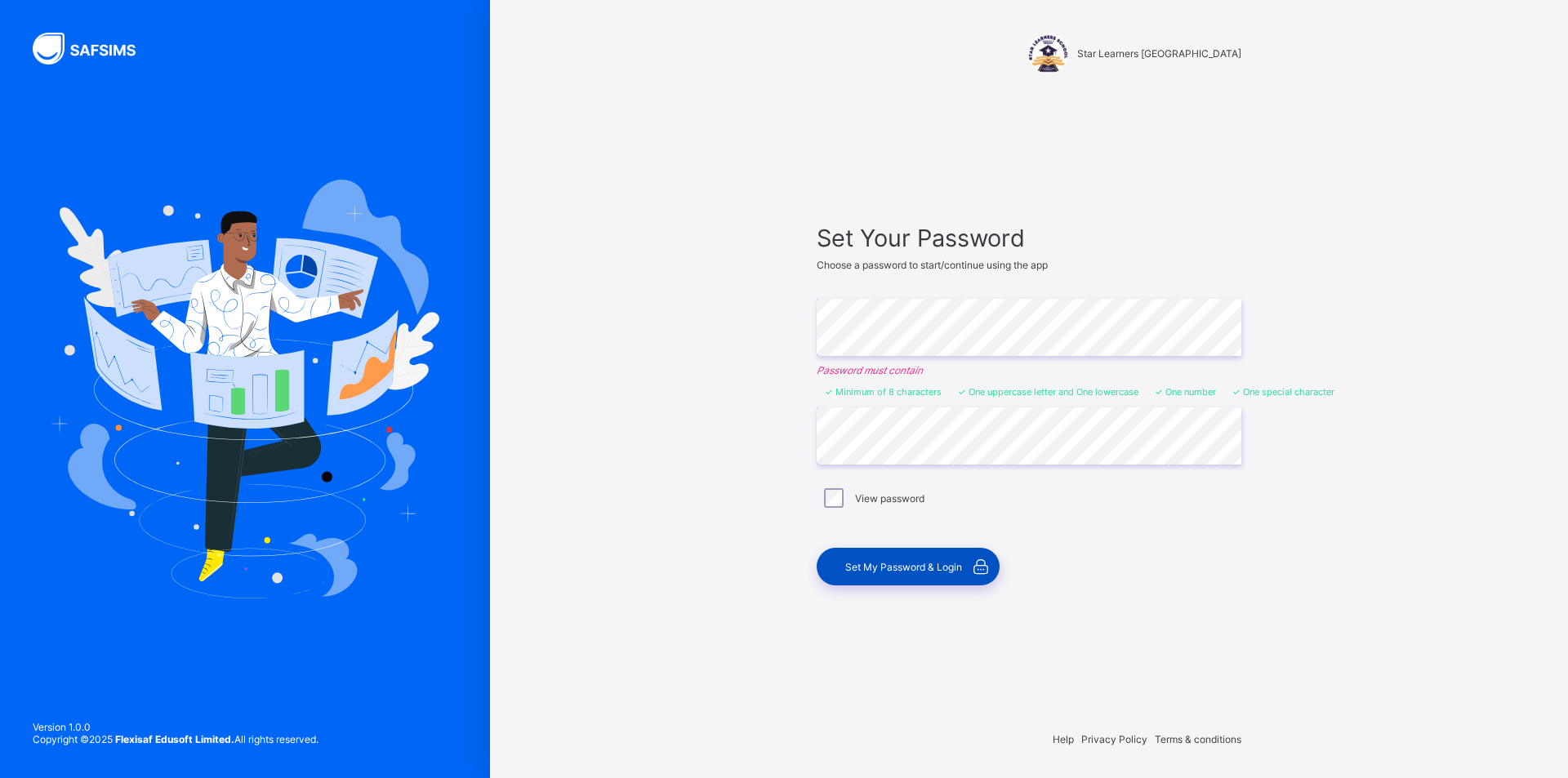
click at [884, 567] on span "Set My Password & Login" at bounding box center [903, 566] width 117 height 12
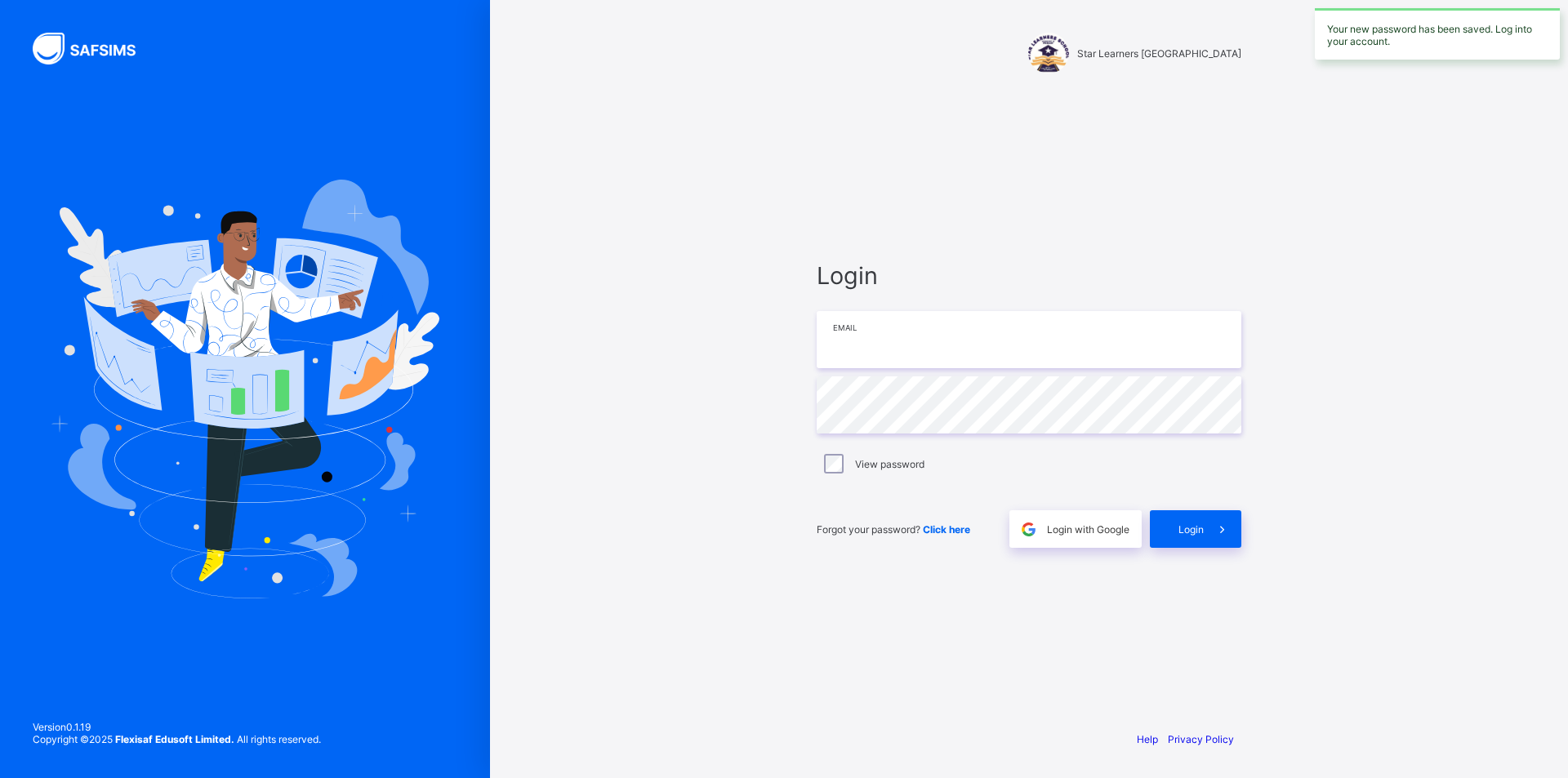
click at [923, 353] on input "email" at bounding box center [1029, 339] width 425 height 57
type input "**********"
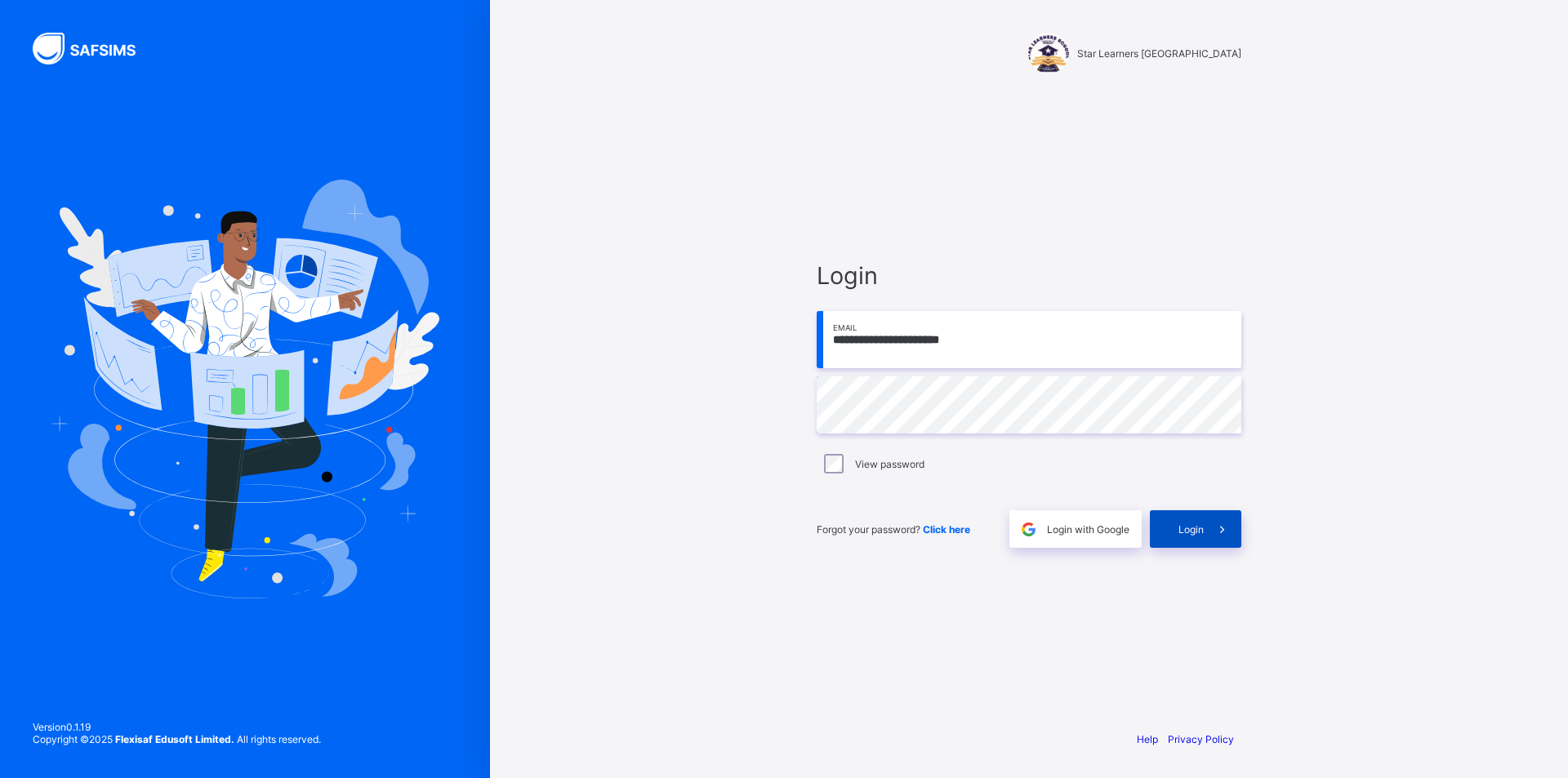
click at [1198, 531] on span "Login" at bounding box center [1191, 529] width 26 height 12
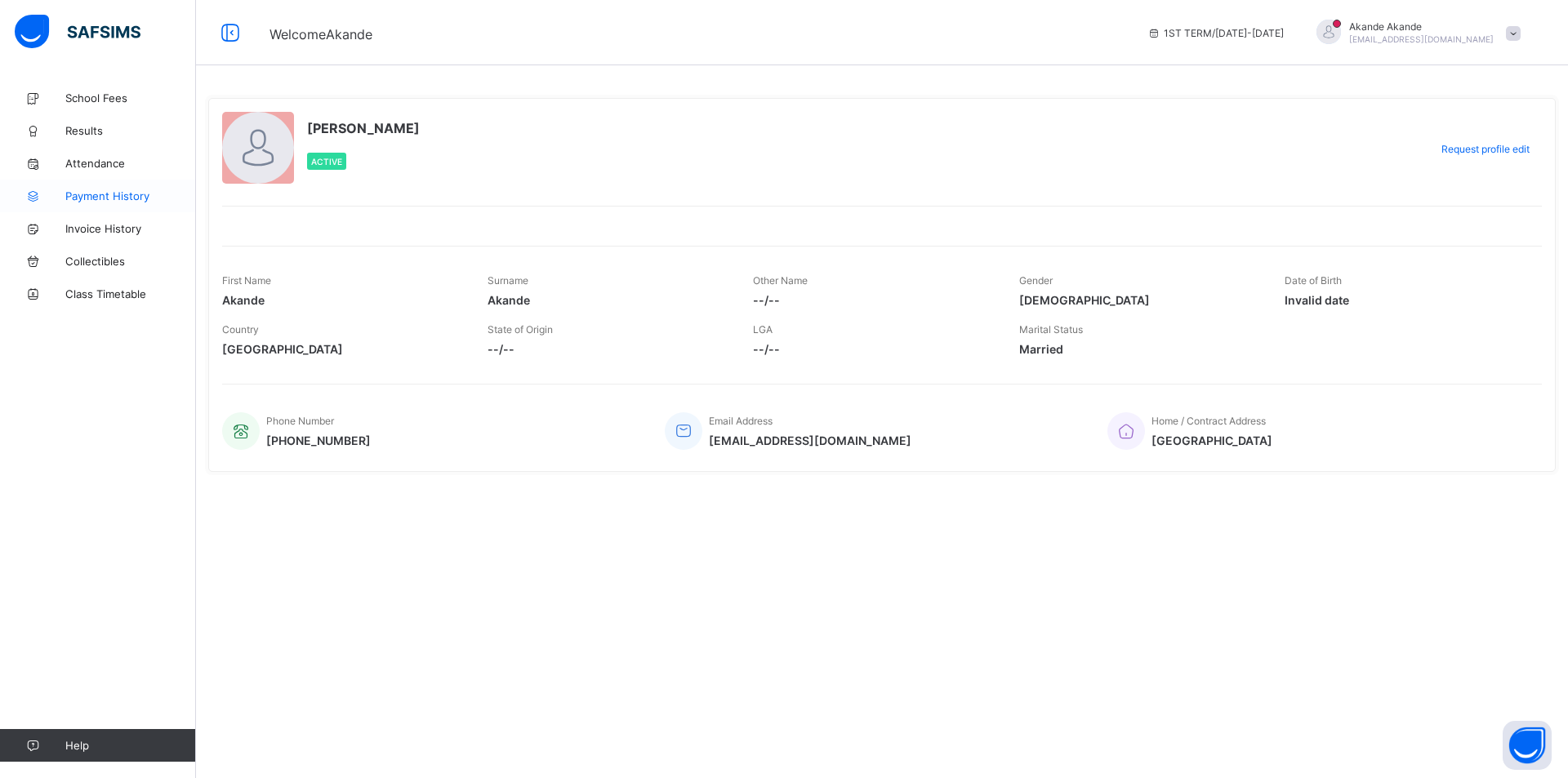
click at [96, 190] on span "Payment History" at bounding box center [131, 196] width 131 height 13
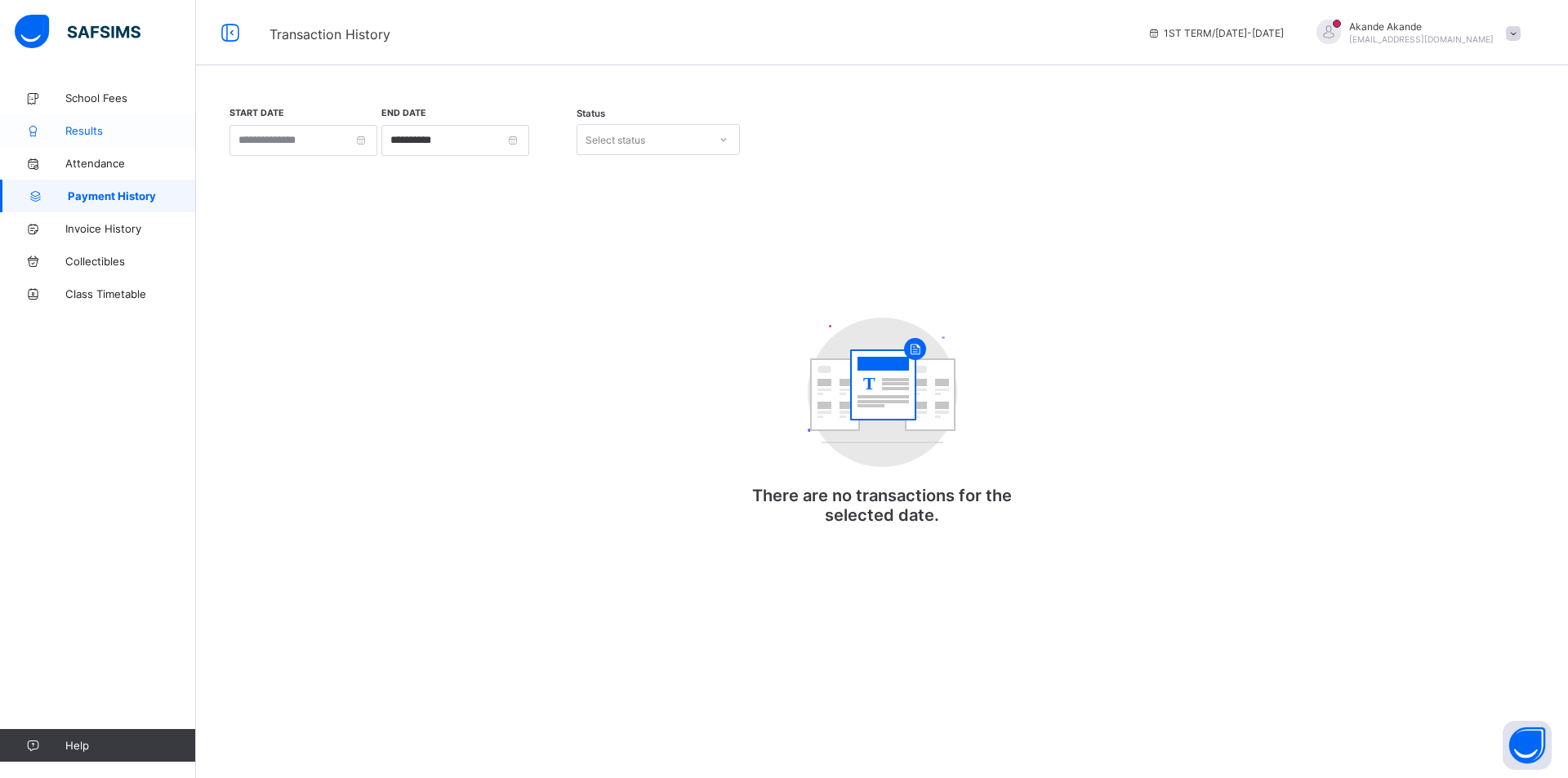
click at [86, 129] on span "Results" at bounding box center [131, 131] width 131 height 13
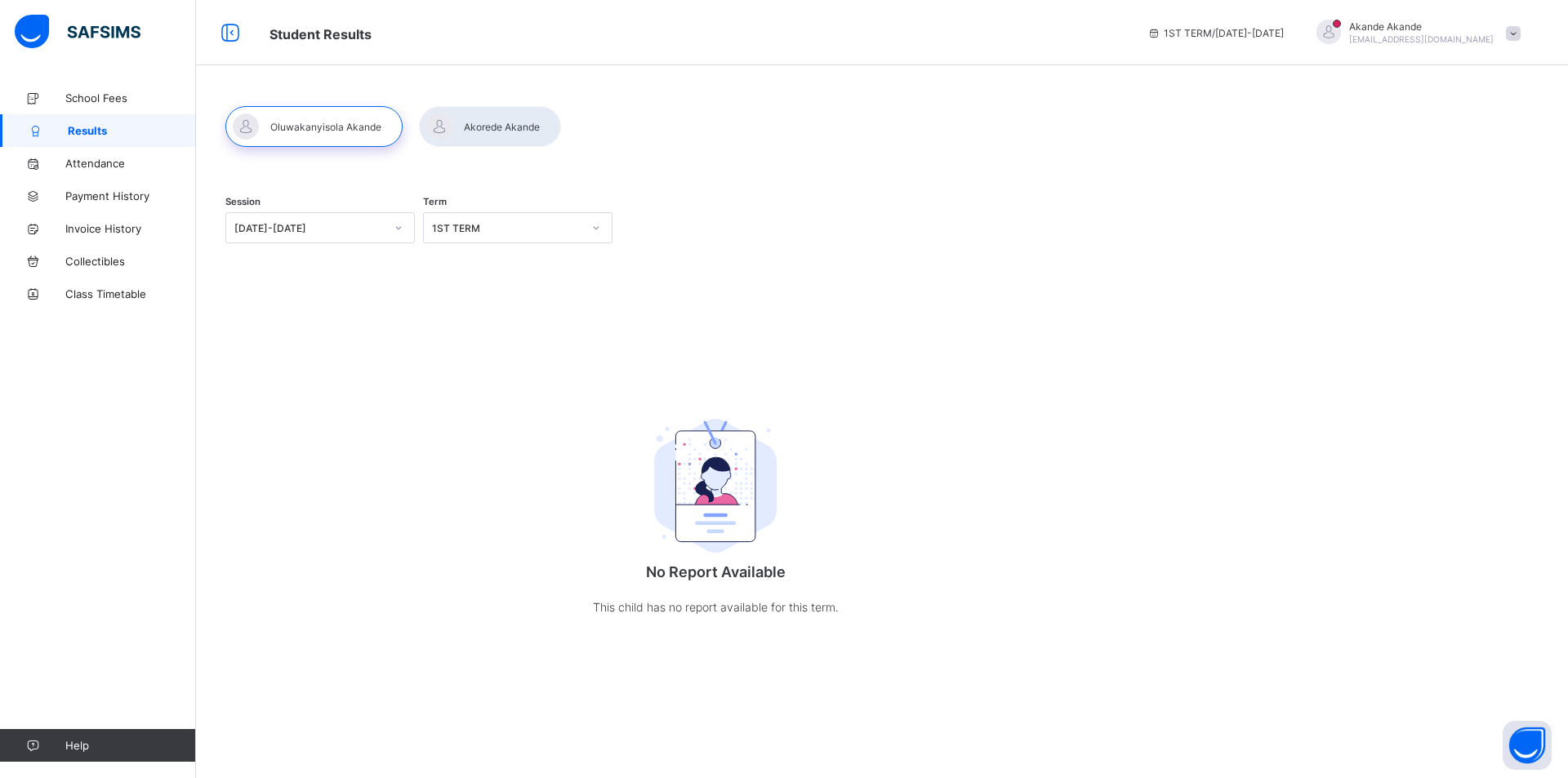
click at [315, 126] on div at bounding box center [314, 126] width 178 height 41
click at [500, 123] on div at bounding box center [489, 126] width 142 height 41
click at [402, 227] on icon at bounding box center [398, 228] width 10 height 17
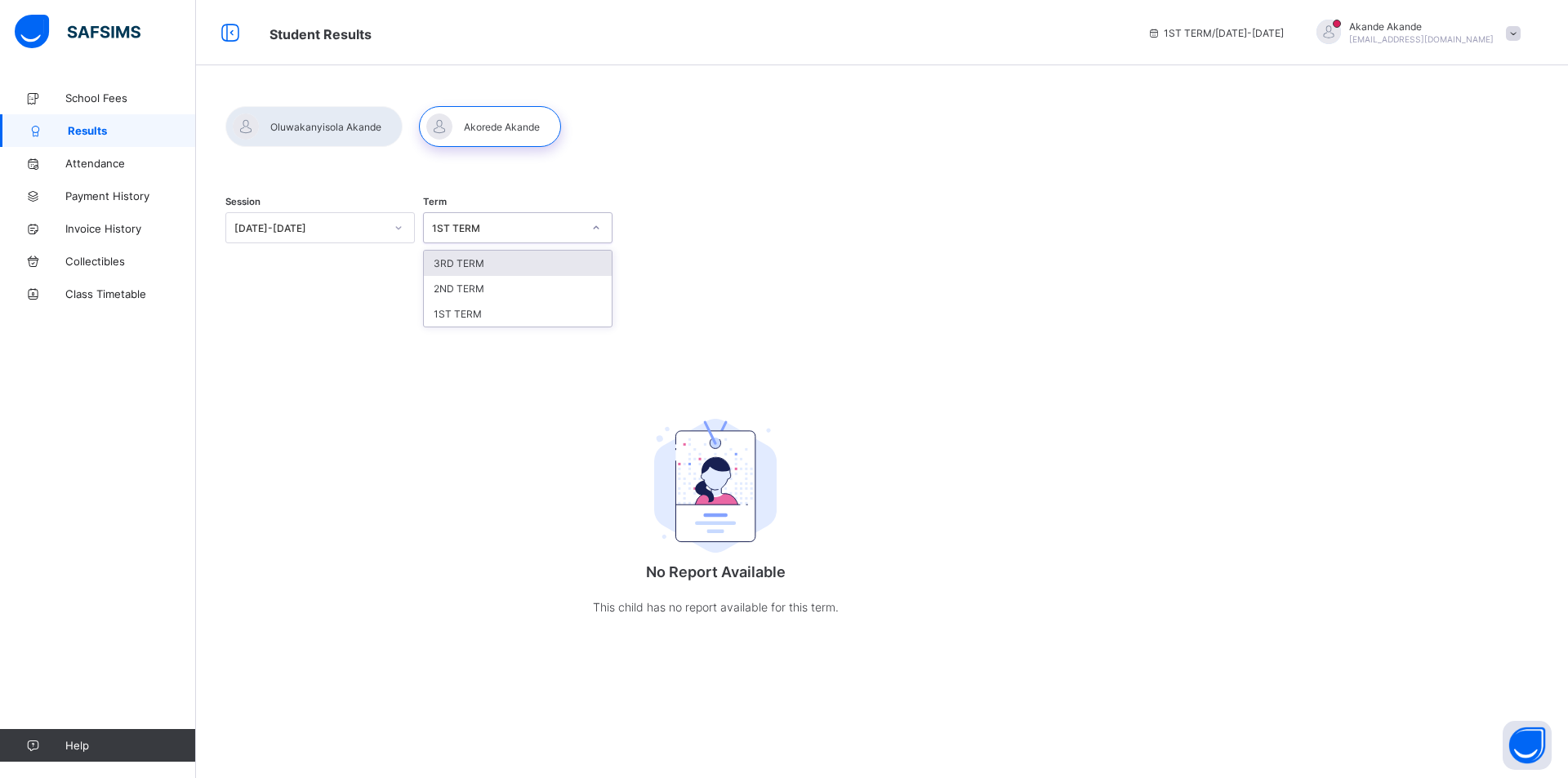
click at [592, 227] on icon at bounding box center [597, 228] width 10 height 17
click at [504, 266] on div "3RD TERM" at bounding box center [518, 263] width 187 height 26
